Goal: Information Seeking & Learning: Learn about a topic

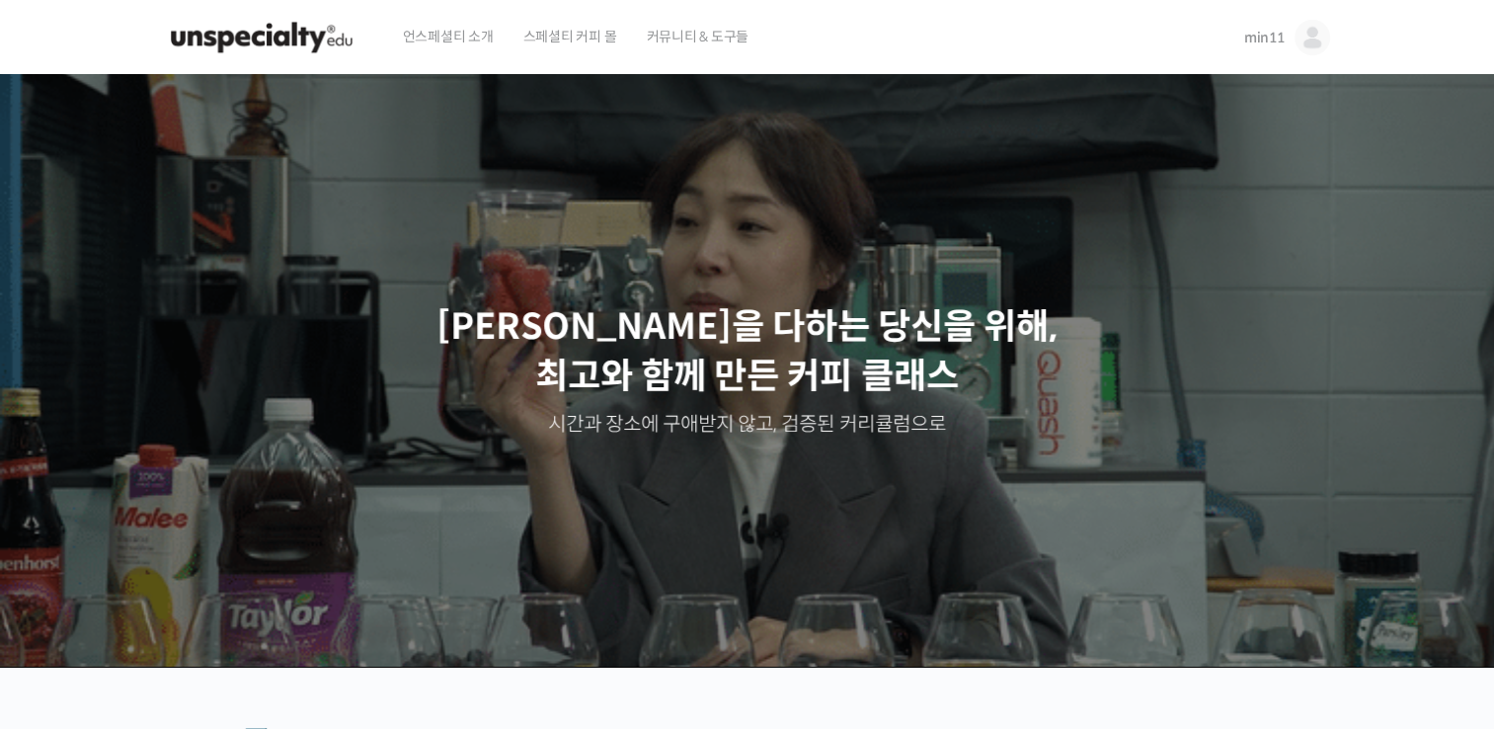
click at [1284, 31] on link "min11" at bounding box center [1287, 37] width 86 height 75
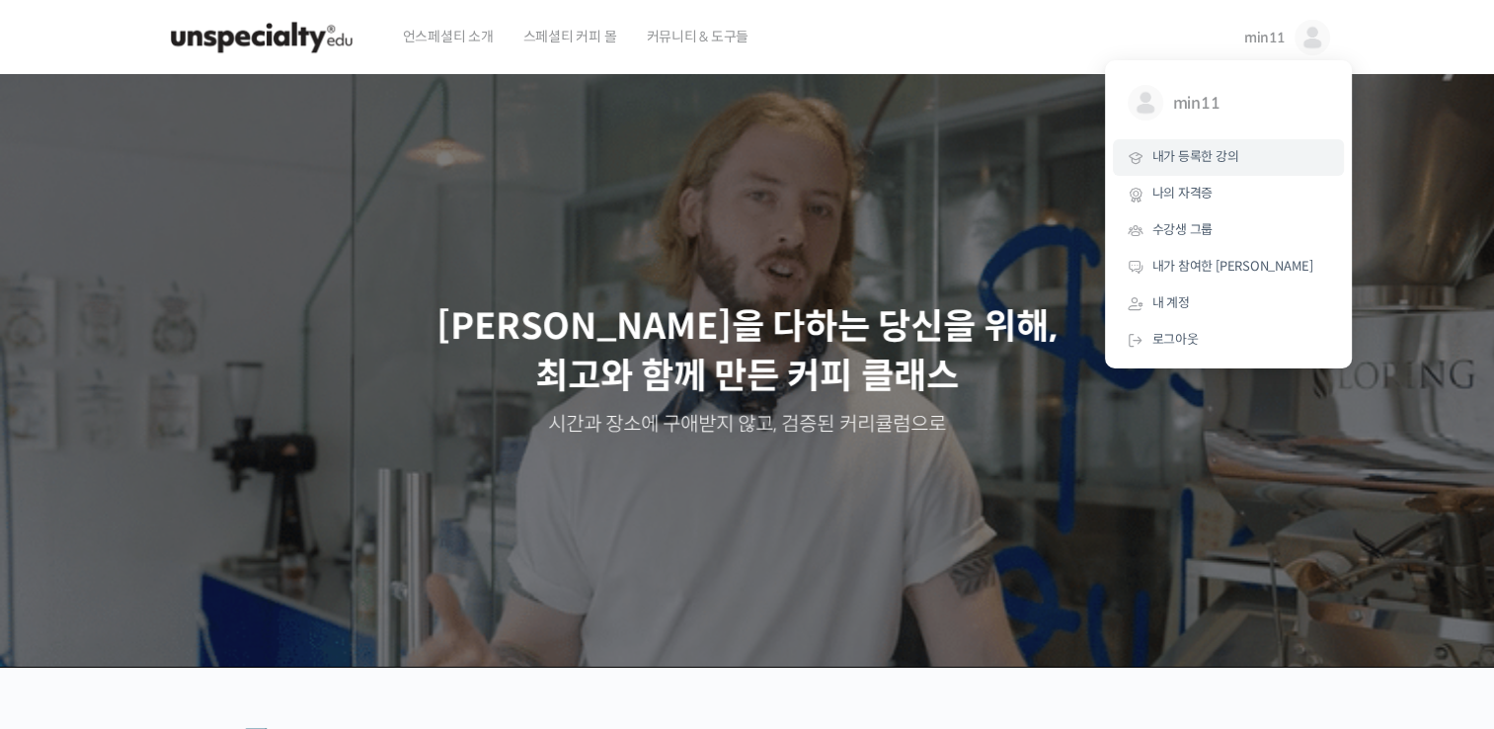
click at [1206, 162] on span "내가 등록한 강의" at bounding box center [1196, 156] width 87 height 17
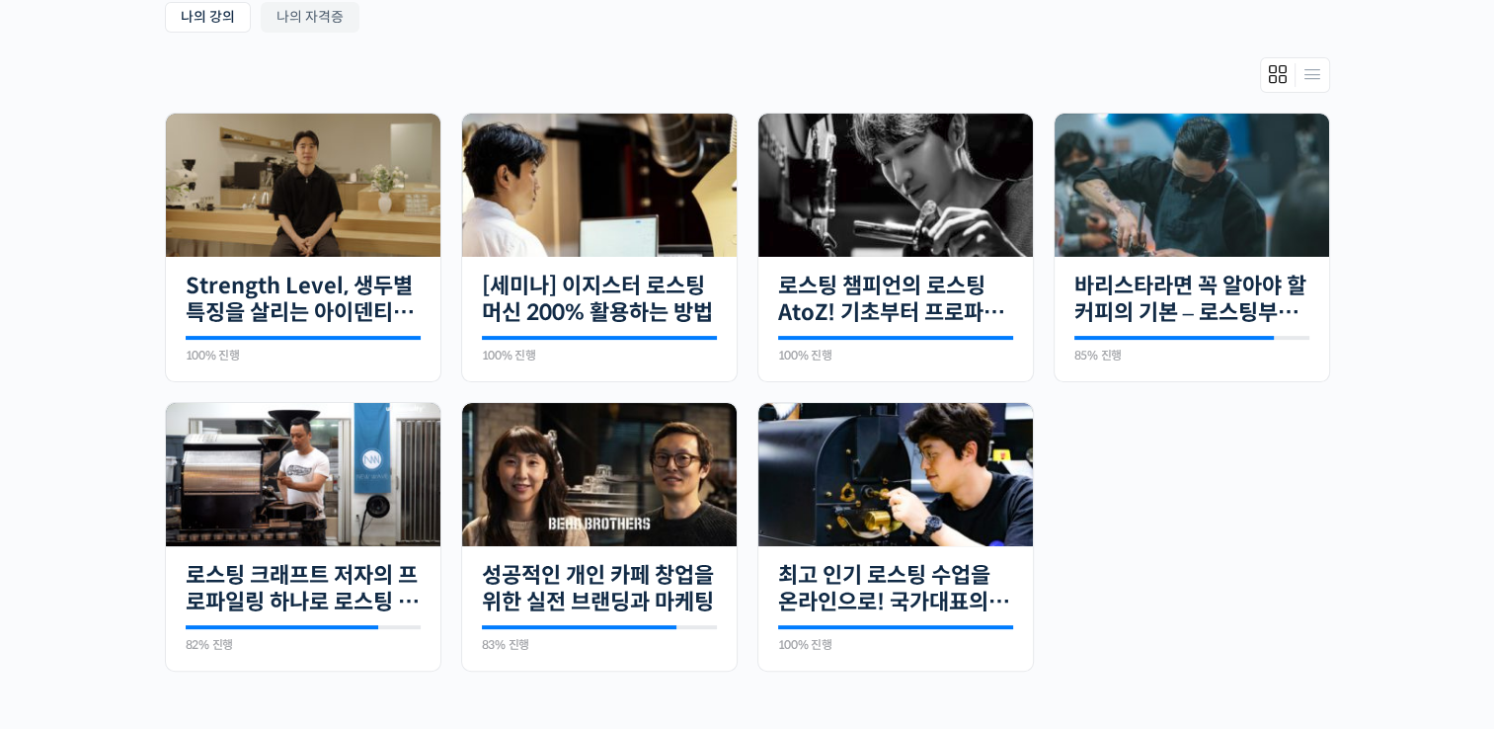
scroll to position [394, 0]
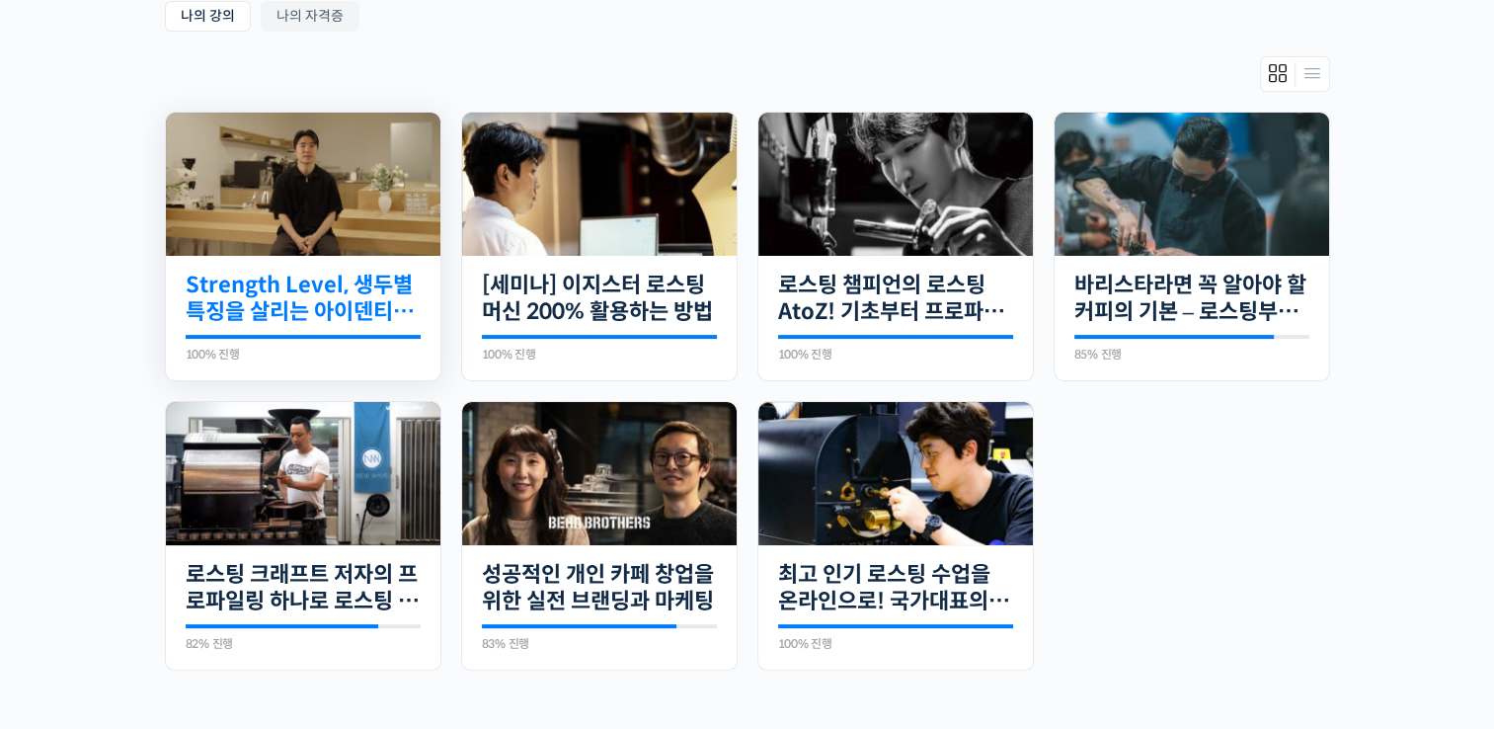
click at [280, 272] on link "Strength Level, 생두별 특징을 살리는 아이덴티티 커피랩 [PERSON_NAME] [PERSON_NAME]의 로스팅 클래스" at bounding box center [303, 299] width 235 height 54
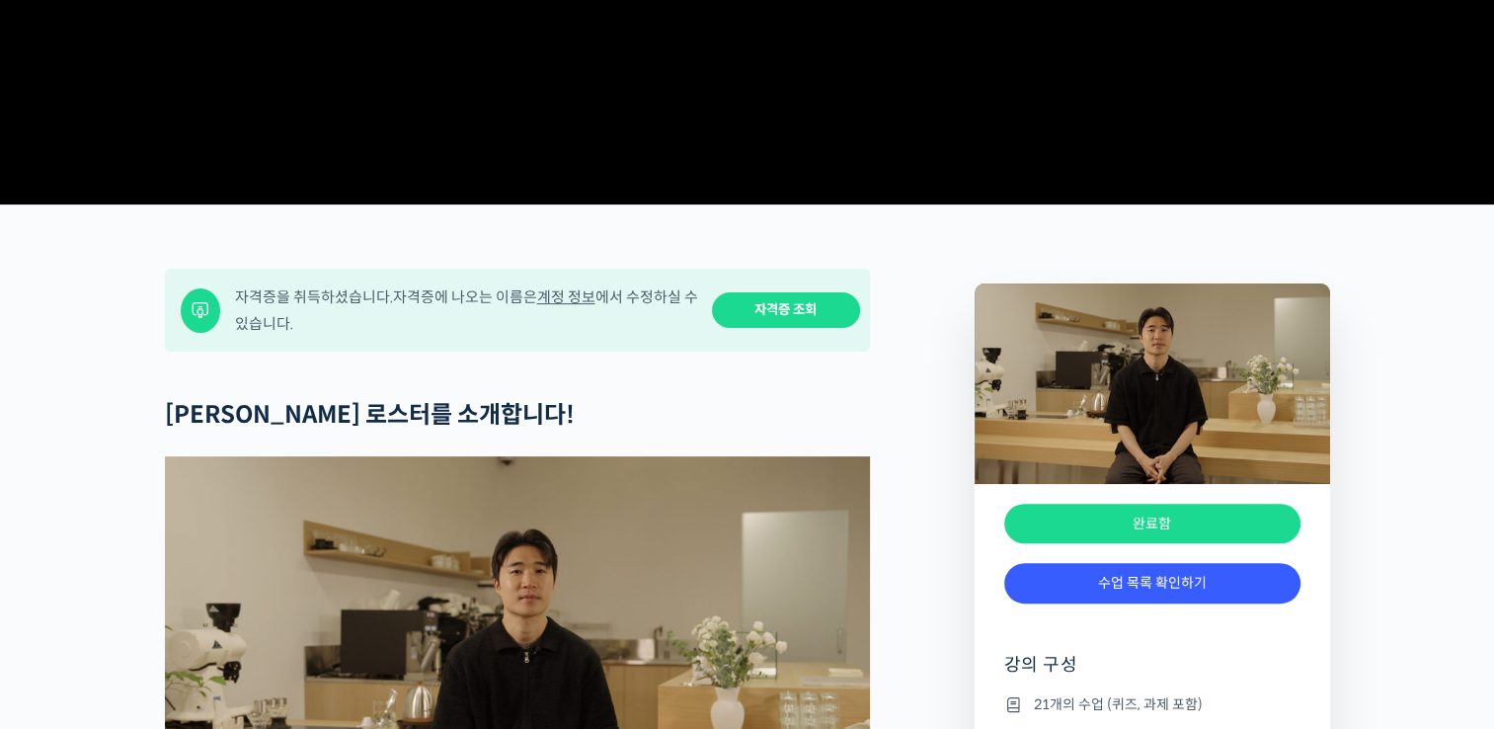
scroll to position [690, 0]
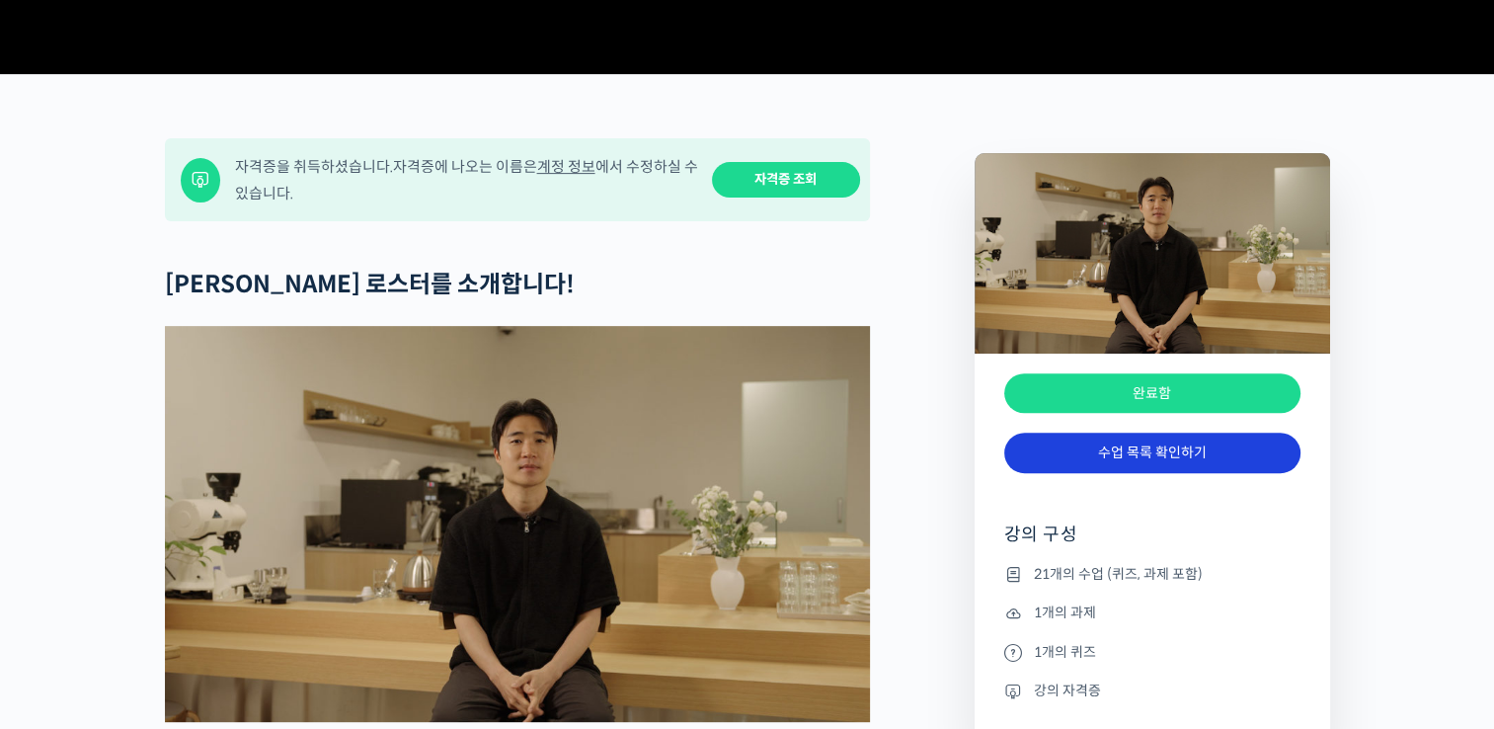
click at [1165, 473] on link "수업 목록 확인하기" at bounding box center [1152, 453] width 296 height 40
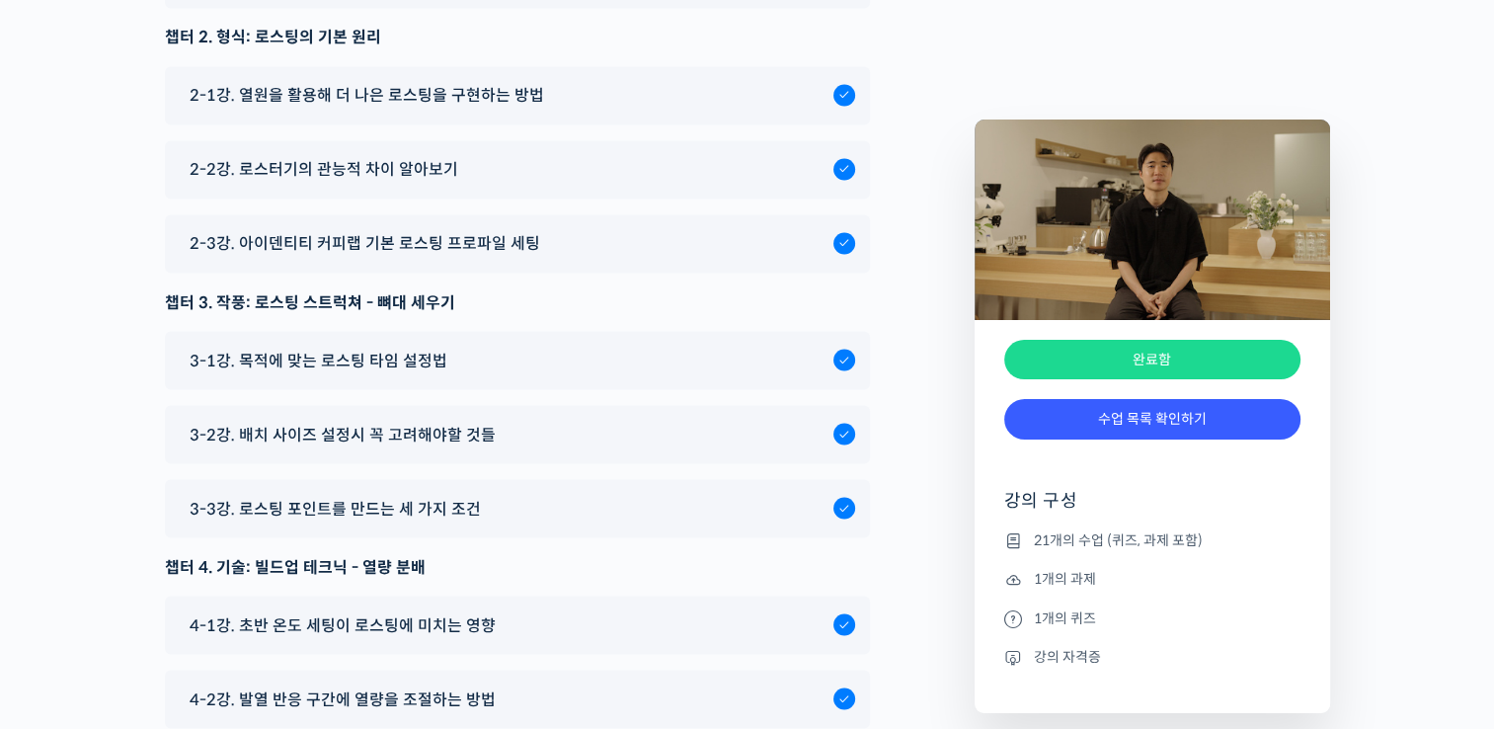
scroll to position [10897, 0]
click at [434, 330] on div "3-1강. 목적에 맞는 로스팅 타임 설정법" at bounding box center [517, 359] width 705 height 58
click at [398, 346] on span "3-1강. 목적에 맞는 로스팅 타임 설정법" at bounding box center [319, 359] width 258 height 27
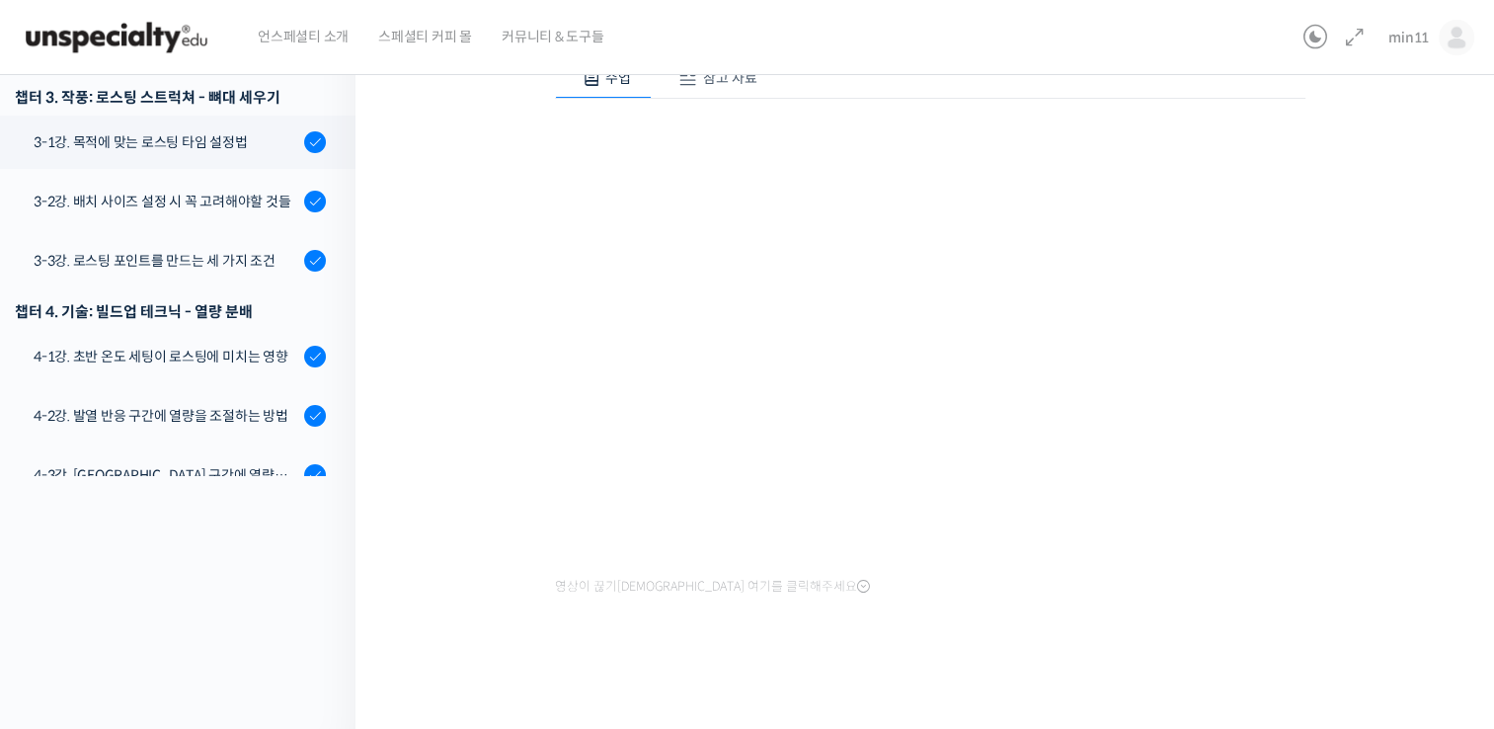
scroll to position [113, 0]
